Goal: Check status: Check status

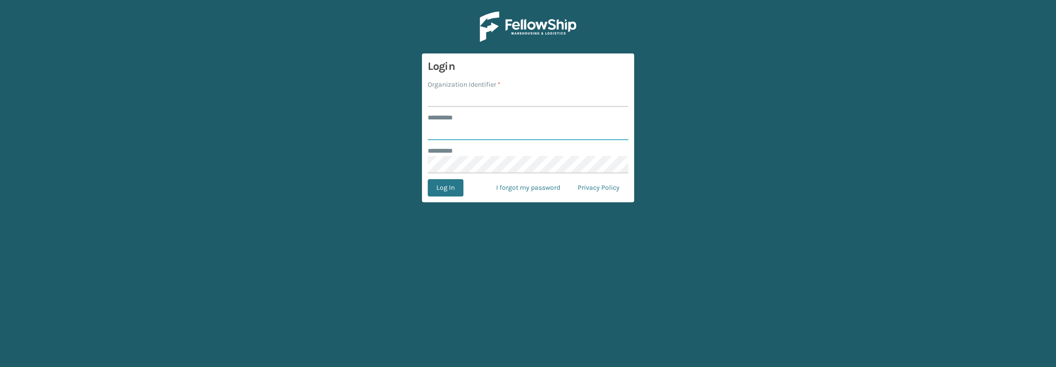
click at [452, 129] on input "******** *" at bounding box center [528, 131] width 201 height 17
type input "******"
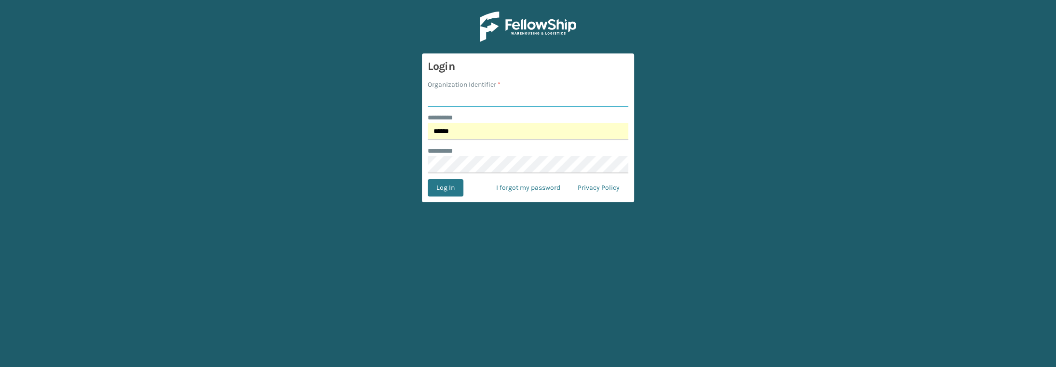
click at [473, 105] on input "Organization Identifier *" at bounding box center [528, 98] width 201 height 17
type input "lifestyle"
click at [428, 179] on button "Log In" at bounding box center [446, 187] width 36 height 17
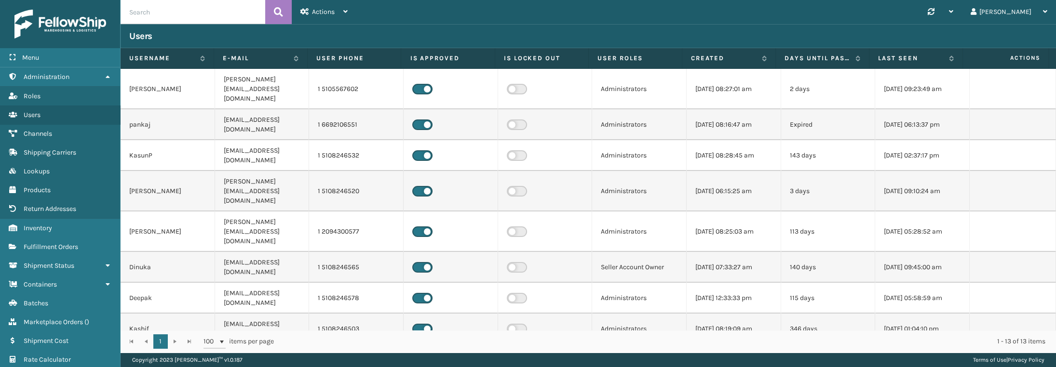
click at [162, 7] on input "text" at bounding box center [193, 12] width 145 height 24
paste input "SO2421700"
type input "SO2421700"
click at [58, 314] on link "Marketplace Orders ( )" at bounding box center [60, 322] width 120 height 19
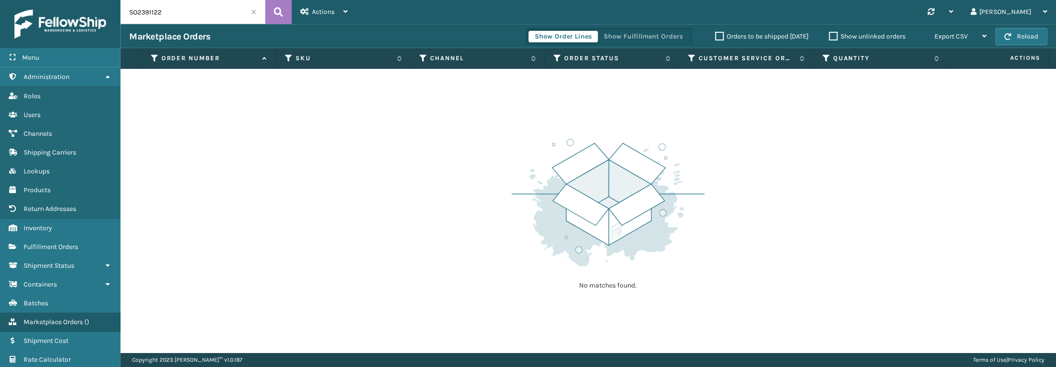
click at [165, 12] on input "SO2391122" at bounding box center [193, 12] width 145 height 24
paste input "421700"
type input "SO2421700"
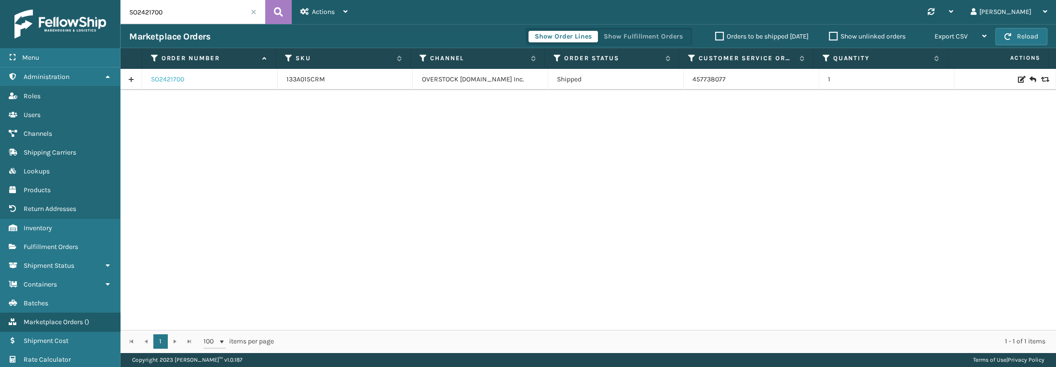
click at [169, 79] on link "SO2421700" at bounding box center [167, 80] width 33 height 10
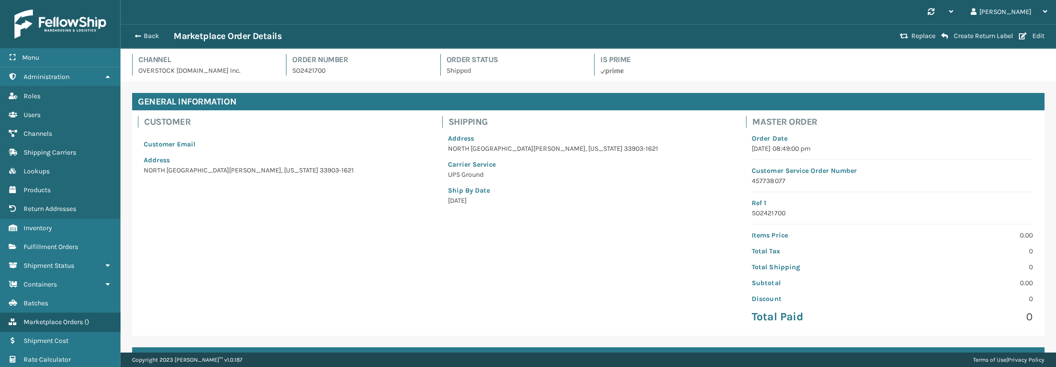
scroll to position [122, 0]
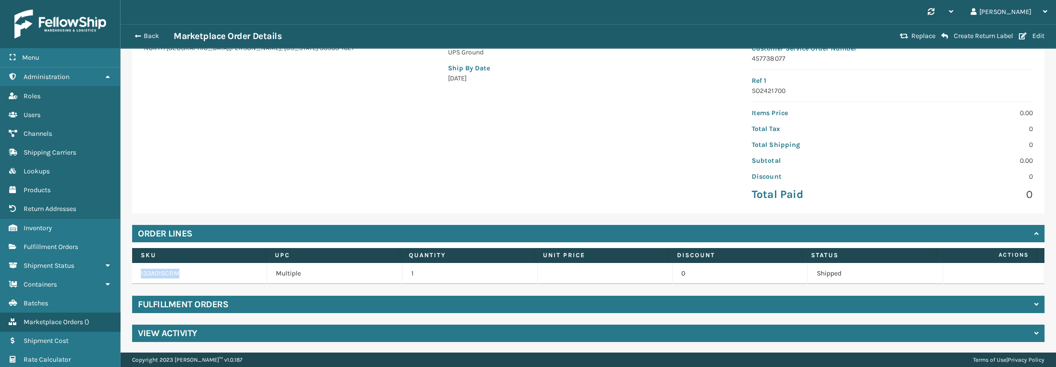
drag, startPoint x: 181, startPoint y: 272, endPoint x: 138, endPoint y: 275, distance: 43.0
click at [138, 275] on td "133A015CRM" at bounding box center [199, 273] width 135 height 21
copy link "133A015CRM"
click at [215, 286] on div "General Information Customer Customer Email Address [GEOGRAPHIC_DATA][US_STATE]…" at bounding box center [588, 156] width 935 height 395
click at [224, 299] on h4 "Fulfillment Orders" at bounding box center [183, 305] width 90 height 12
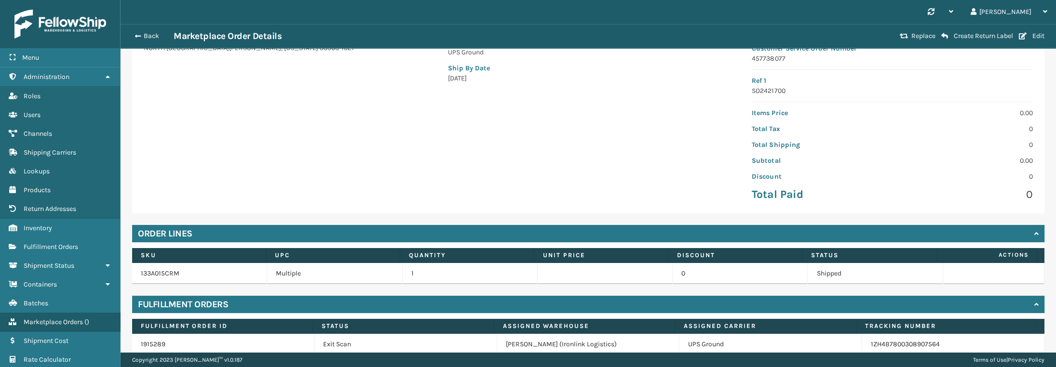
scroll to position [164, 0]
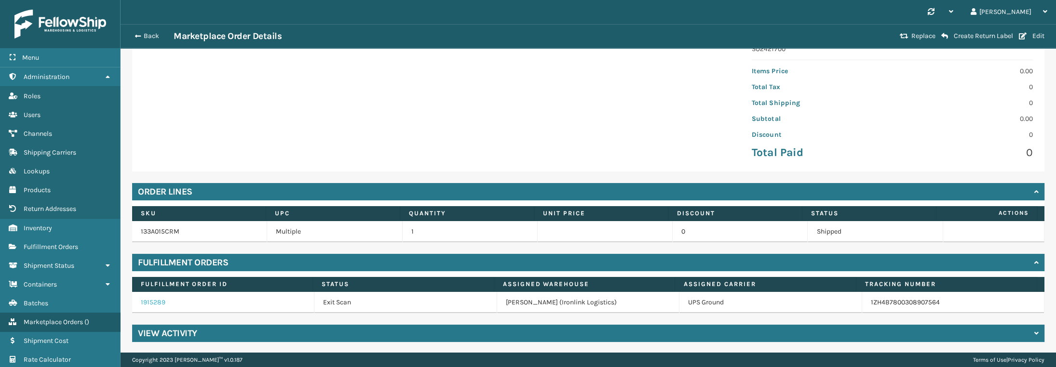
click at [148, 302] on link "1915289" at bounding box center [153, 302] width 25 height 8
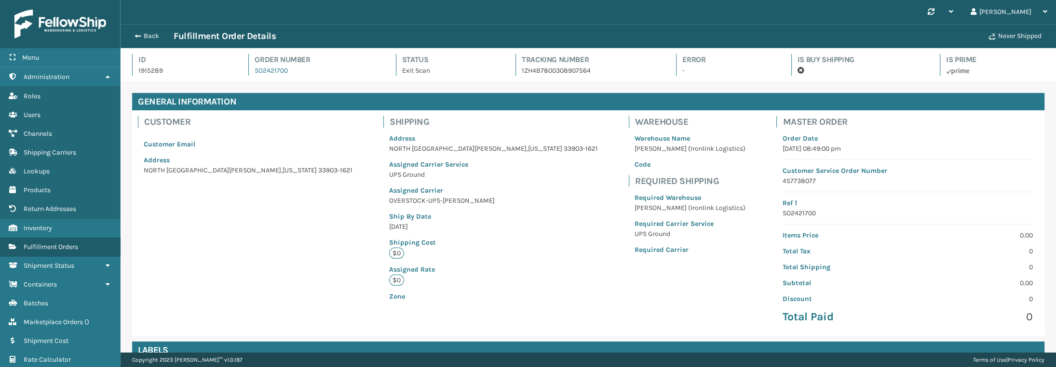
scroll to position [178, 0]
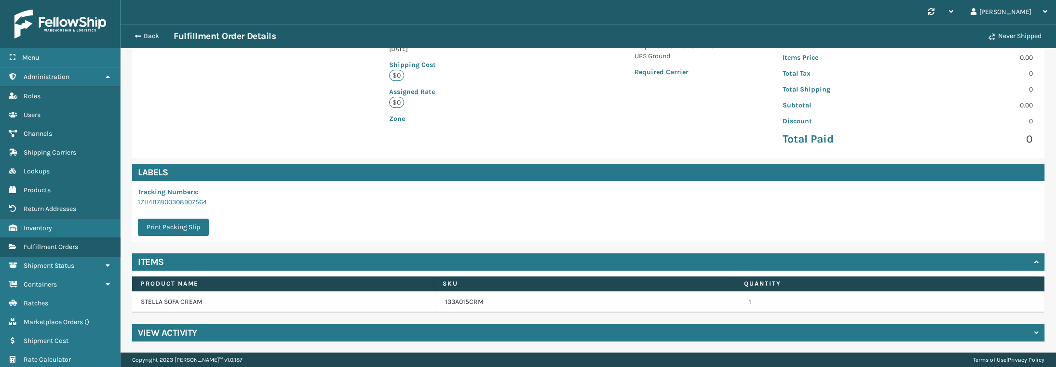
click at [261, 334] on div "View Activity" at bounding box center [588, 332] width 912 height 17
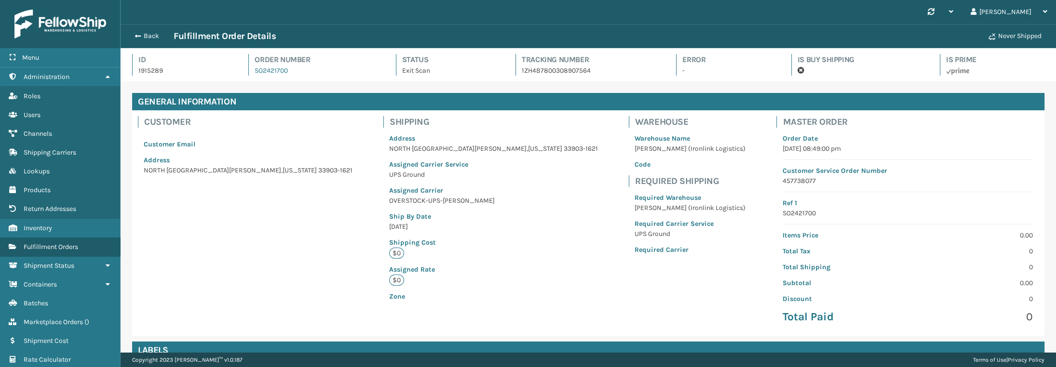
scroll to position [193, 0]
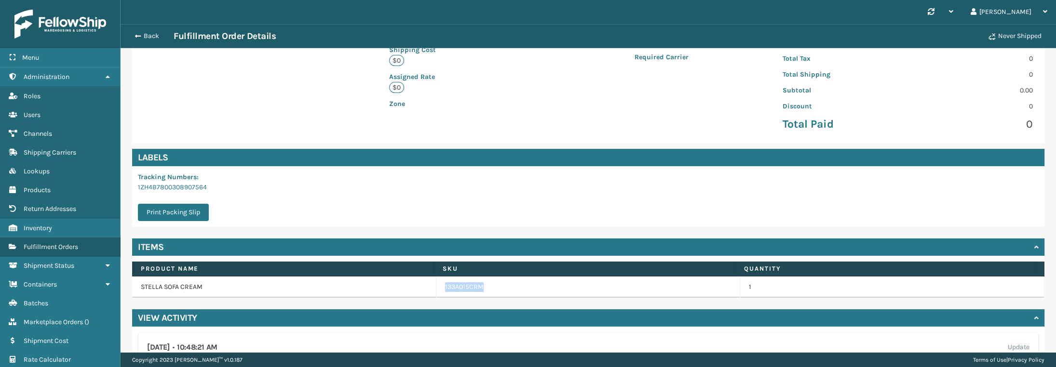
drag, startPoint x: 495, startPoint y: 289, endPoint x: 423, endPoint y: 293, distance: 72.4
click at [423, 293] on tr "STELLA SOFA CREAM 133A015CRM 1" at bounding box center [588, 287] width 912 height 21
copy tr "133A015CRM"
